Goal: Task Accomplishment & Management: Use online tool/utility

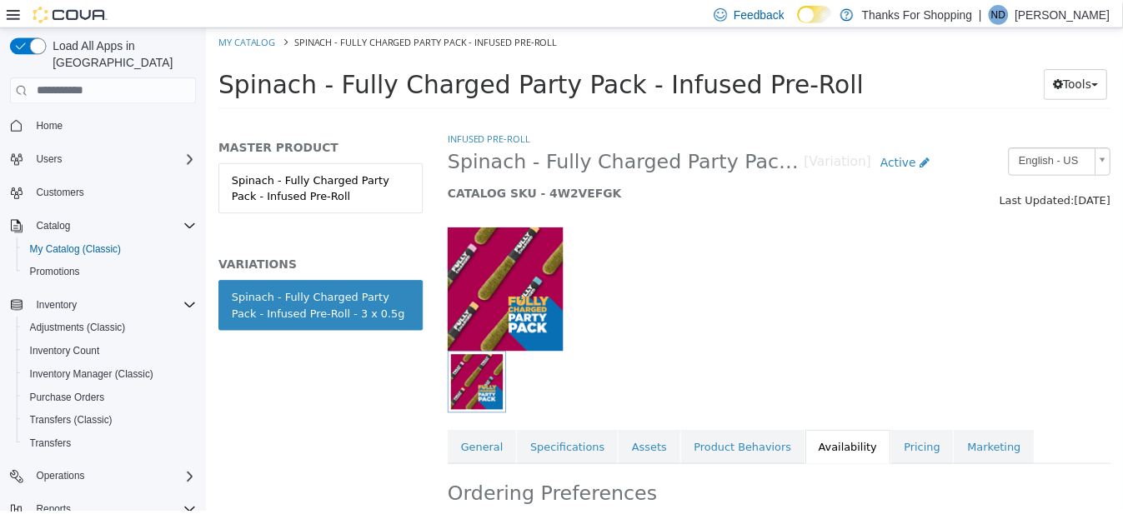
scroll to position [937, 0]
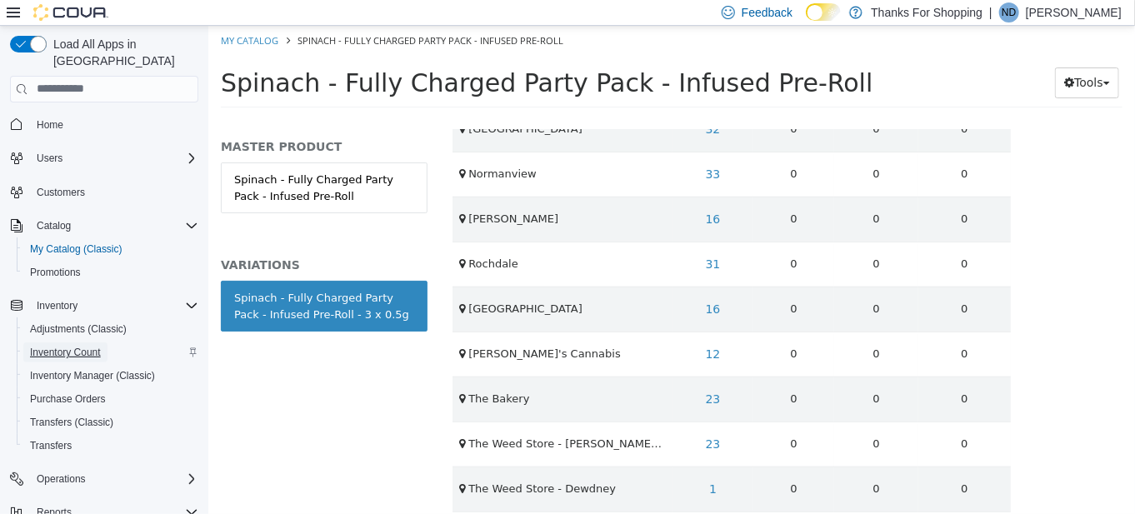
click at [90, 346] on span "Inventory Count" at bounding box center [65, 352] width 71 height 13
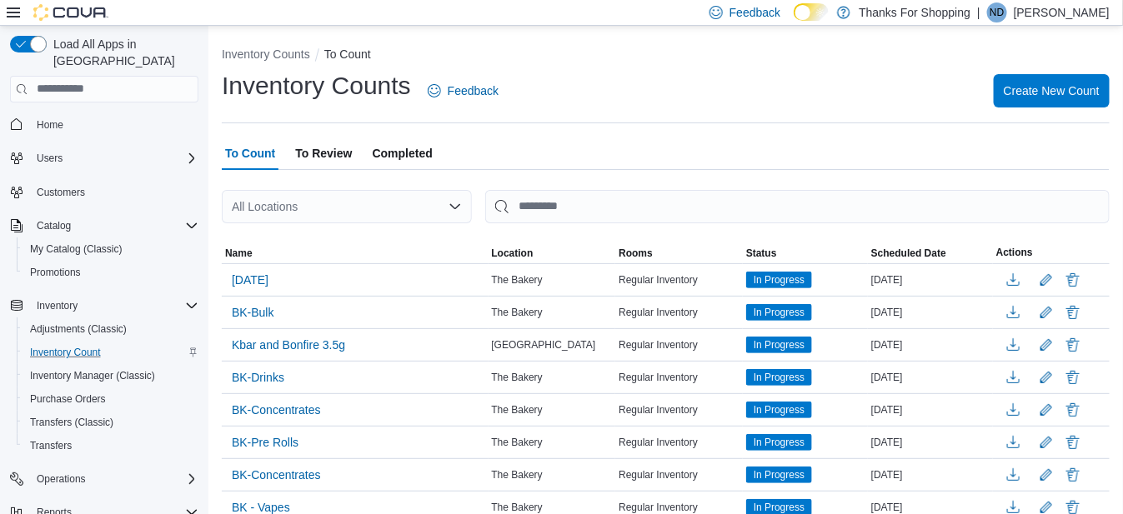
scroll to position [130, 0]
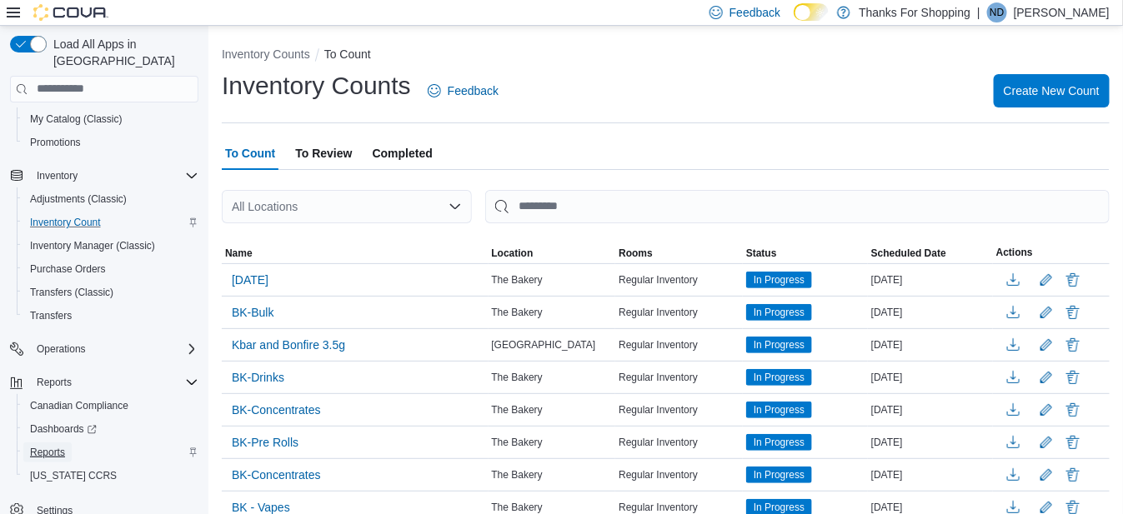
click at [63, 446] on span "Reports" at bounding box center [47, 452] width 35 height 13
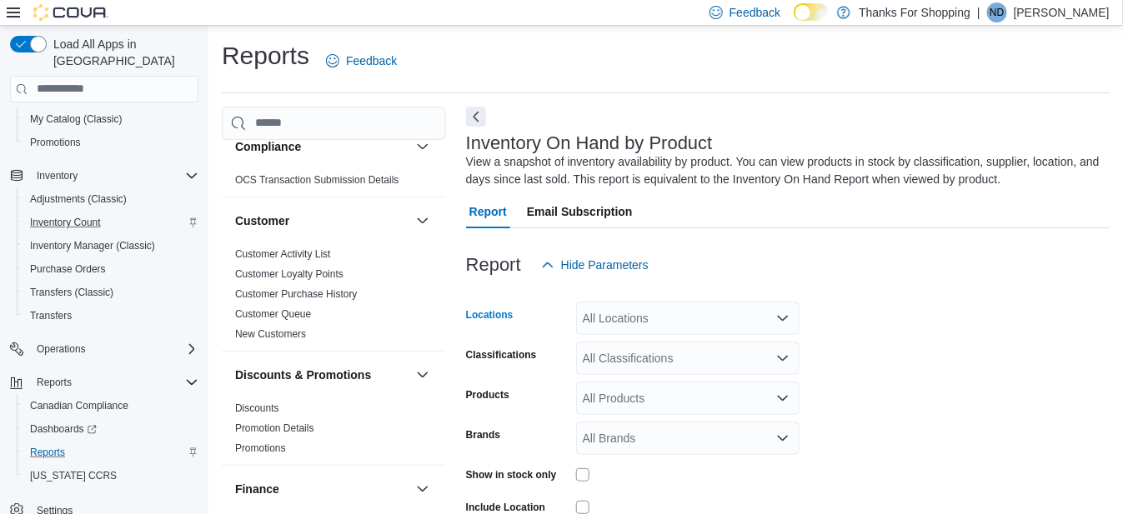
click at [634, 322] on div "All Locations" at bounding box center [687, 318] width 223 height 33
type input "****"
click at [655, 283] on span "The Weed Store - Dewdney" at bounding box center [692, 288] width 144 height 17
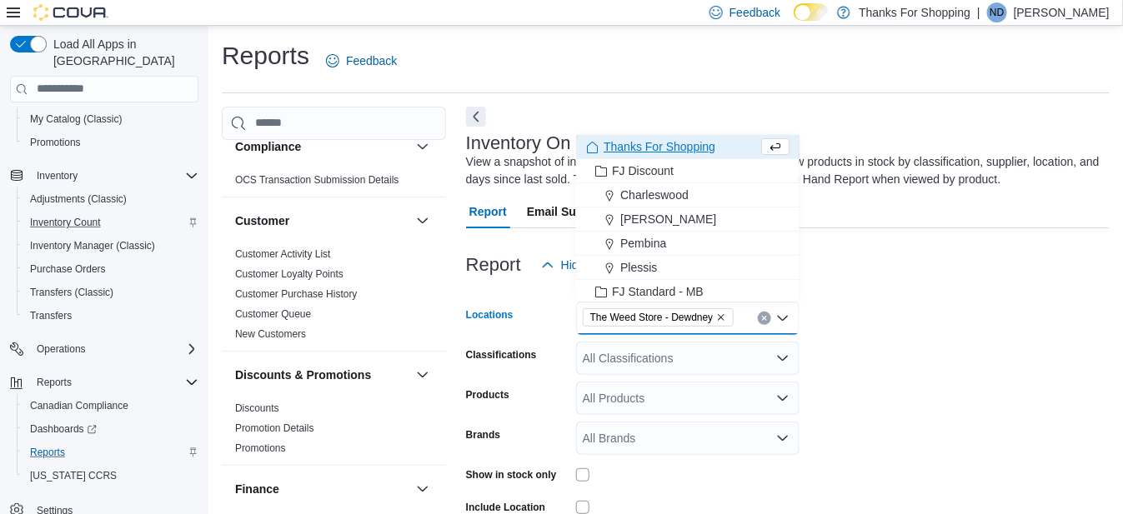
click at [854, 333] on form "Locations The Weed Store - [GEOGRAPHIC_DATA] Combo box. Selected. The Weed Stor…" at bounding box center [788, 457] width 644 height 350
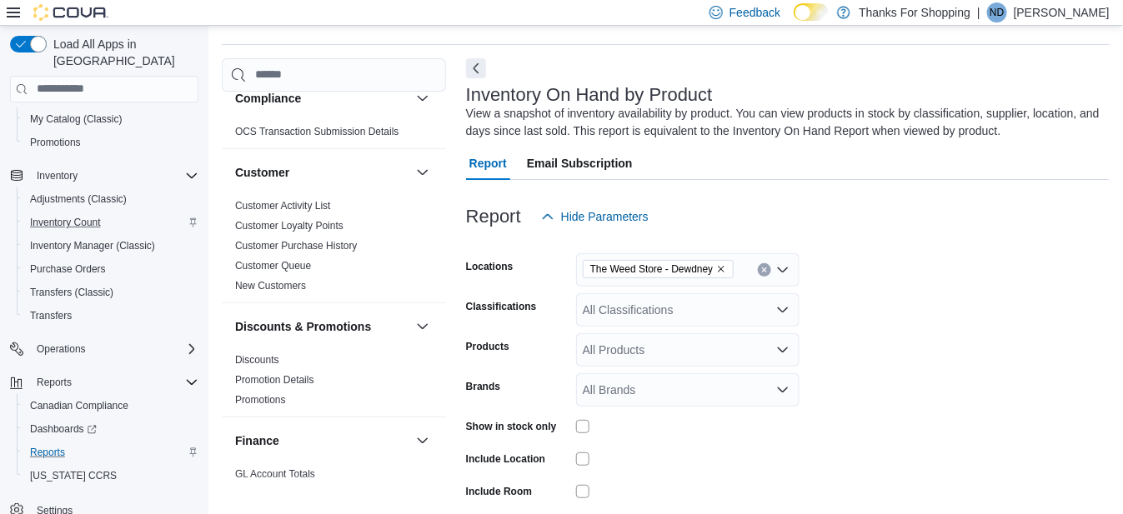
scroll to position [111, 0]
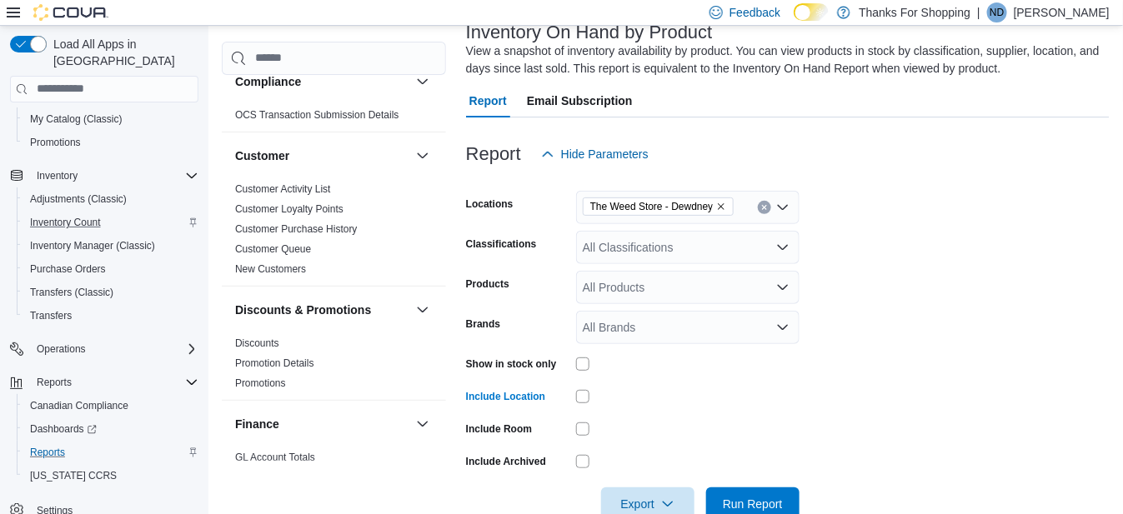
click at [644, 248] on div "All Classifications" at bounding box center [687, 247] width 223 height 33
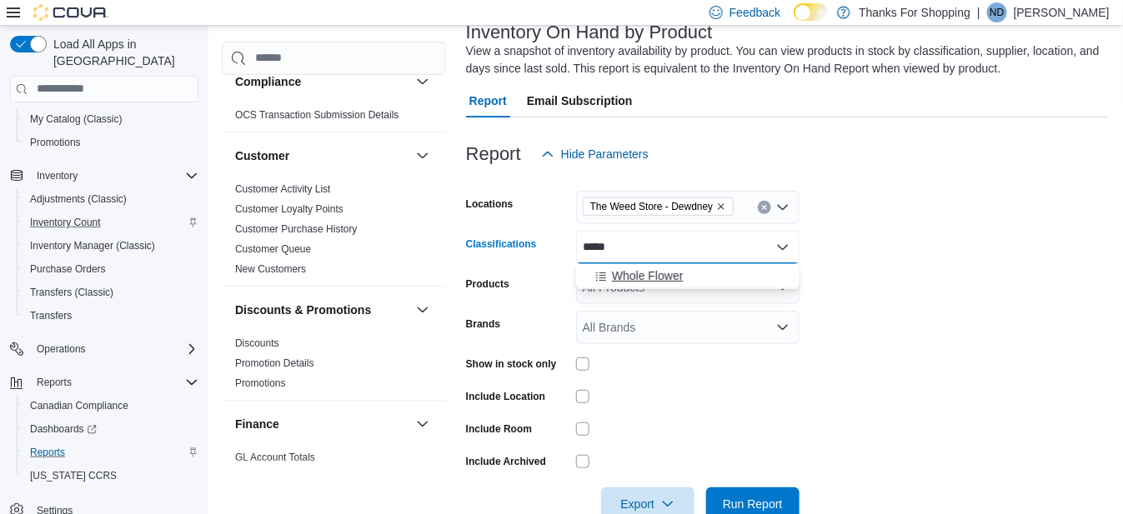
type input "*****"
click at [632, 281] on span "Whole Flower" at bounding box center [648, 276] width 72 height 17
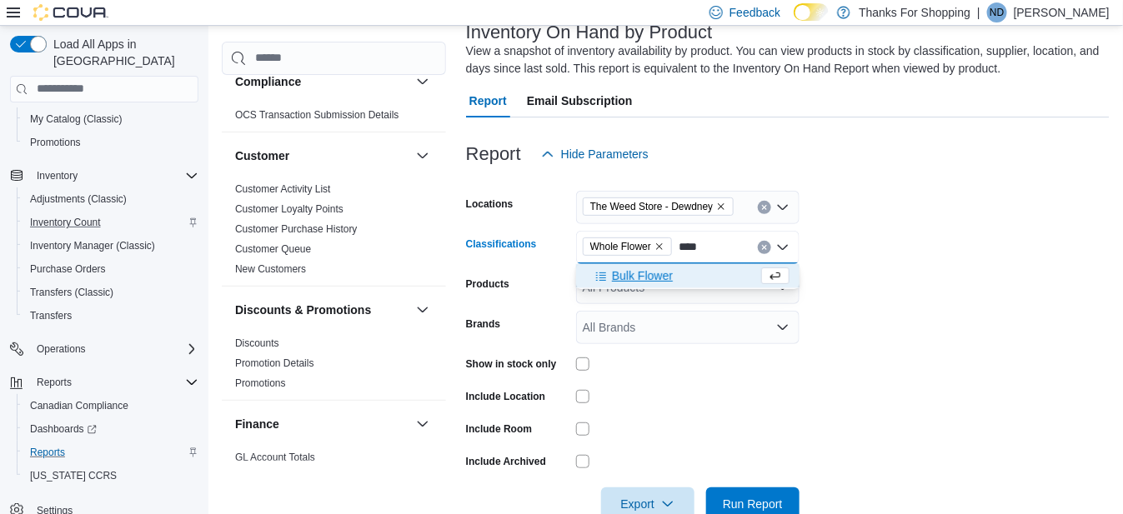
type input "****"
click at [694, 278] on div "Bulk Flower" at bounding box center [672, 276] width 172 height 17
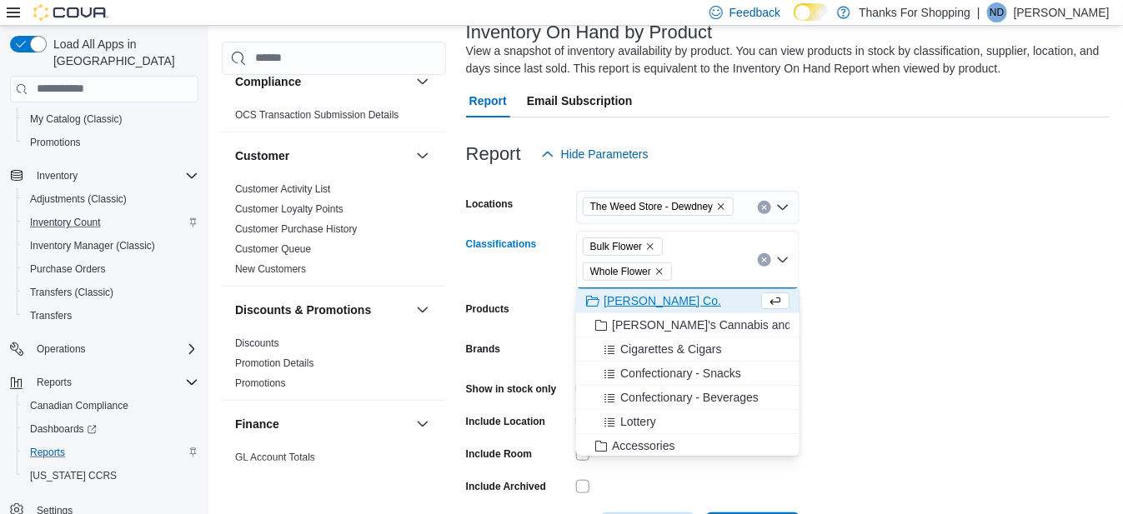
click at [917, 305] on form "Locations The Weed Store - Dewdney Classifications Bulk Flower Whole Flower Com…" at bounding box center [788, 358] width 644 height 375
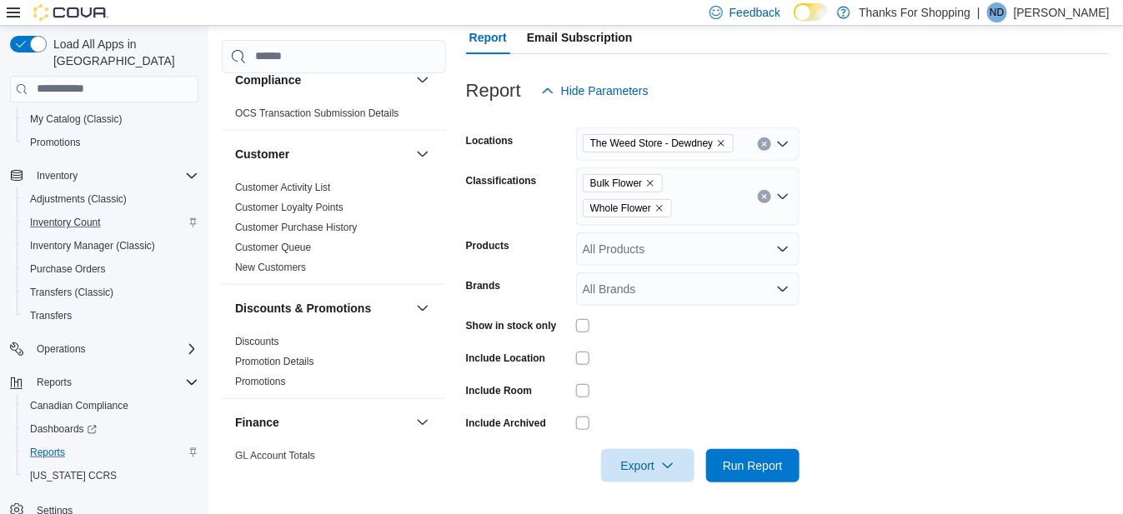
scroll to position [175, 0]
click at [634, 466] on span "Export" at bounding box center [647, 464] width 73 height 33
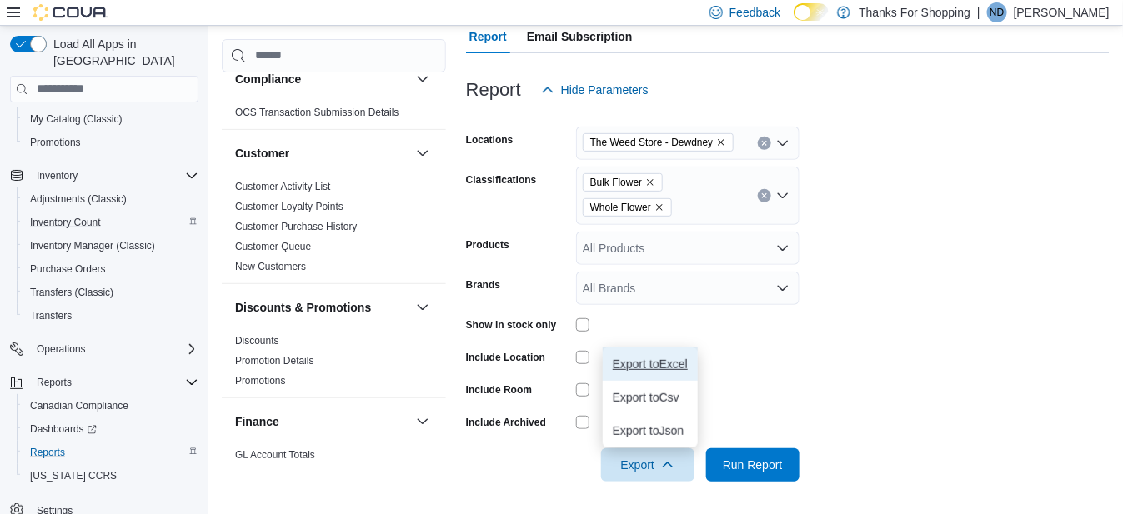
click at [624, 360] on span "Export to Excel" at bounding box center [650, 364] width 75 height 13
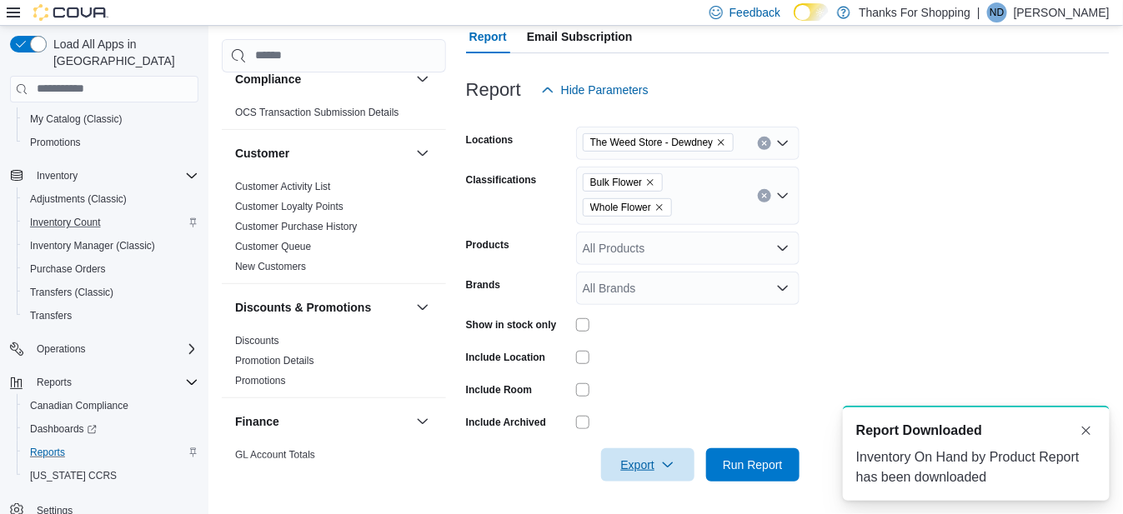
scroll to position [0, 0]
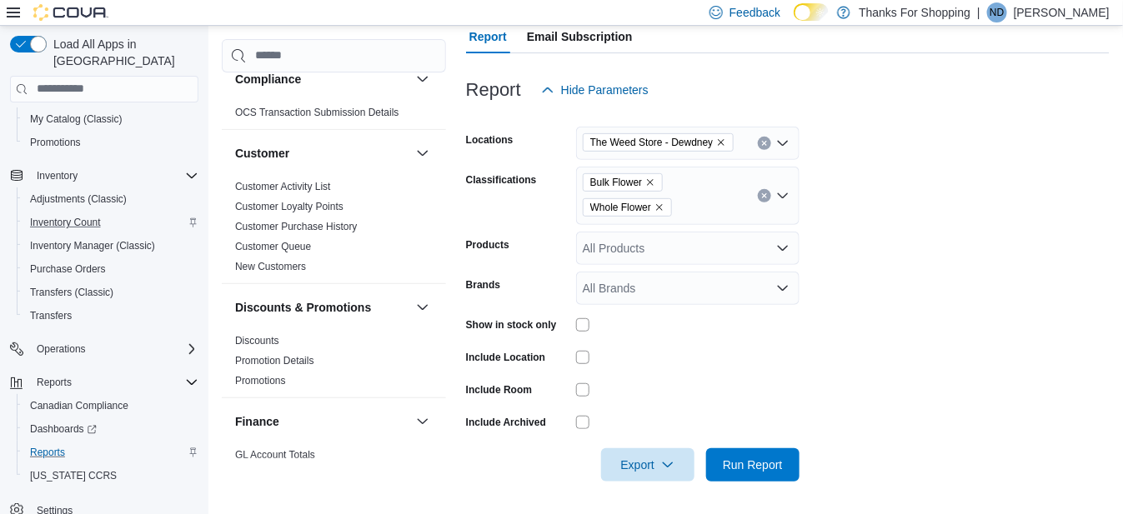
click at [1091, 7] on p "[PERSON_NAME]" at bounding box center [1062, 13] width 96 height 20
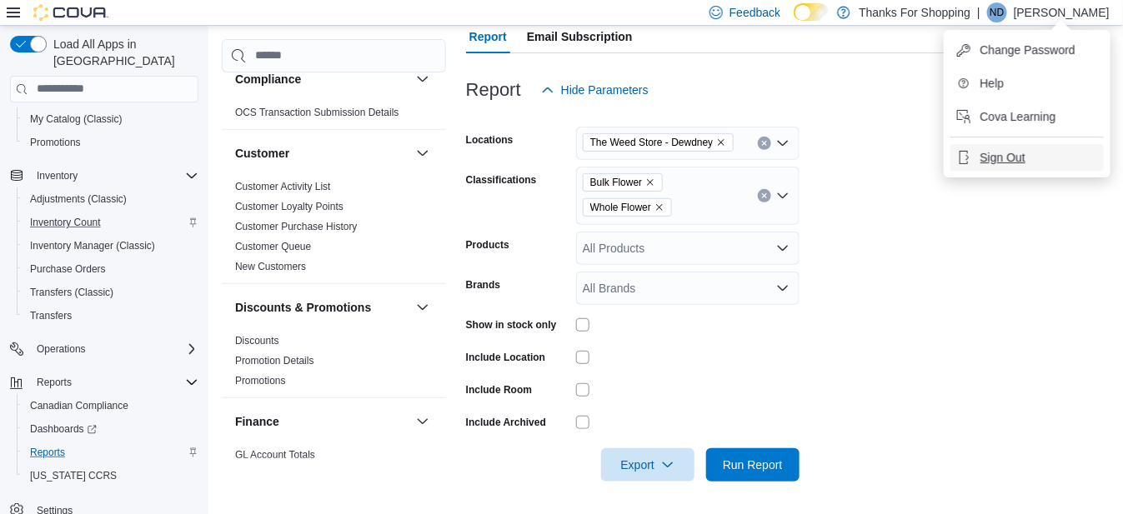
click at [1055, 147] on button "Sign Out" at bounding box center [1026, 157] width 153 height 27
